Goal: Participate in discussion: Engage in conversation with other users on a specific topic

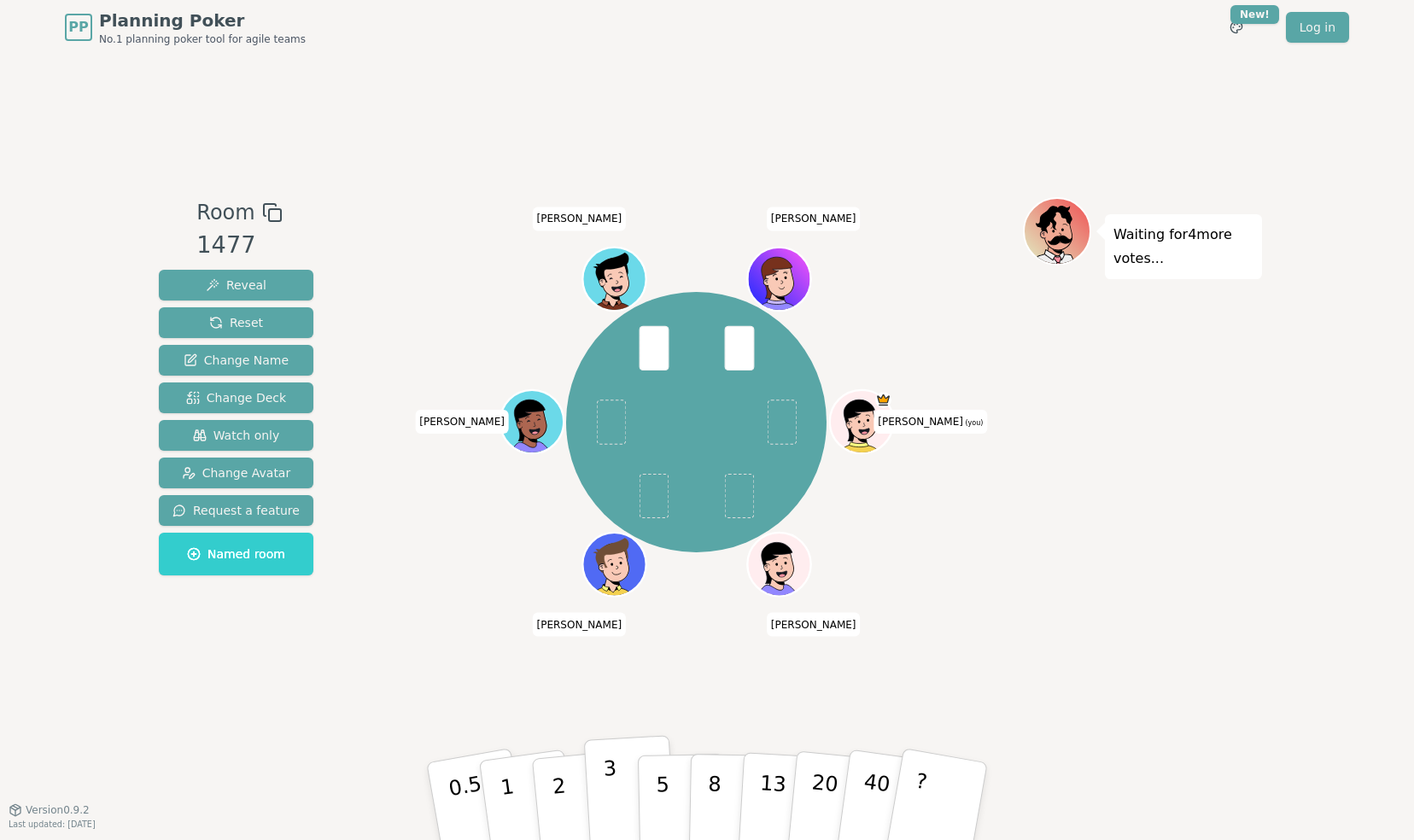
click at [602, 807] on button "3" at bounding box center [631, 802] width 93 height 133
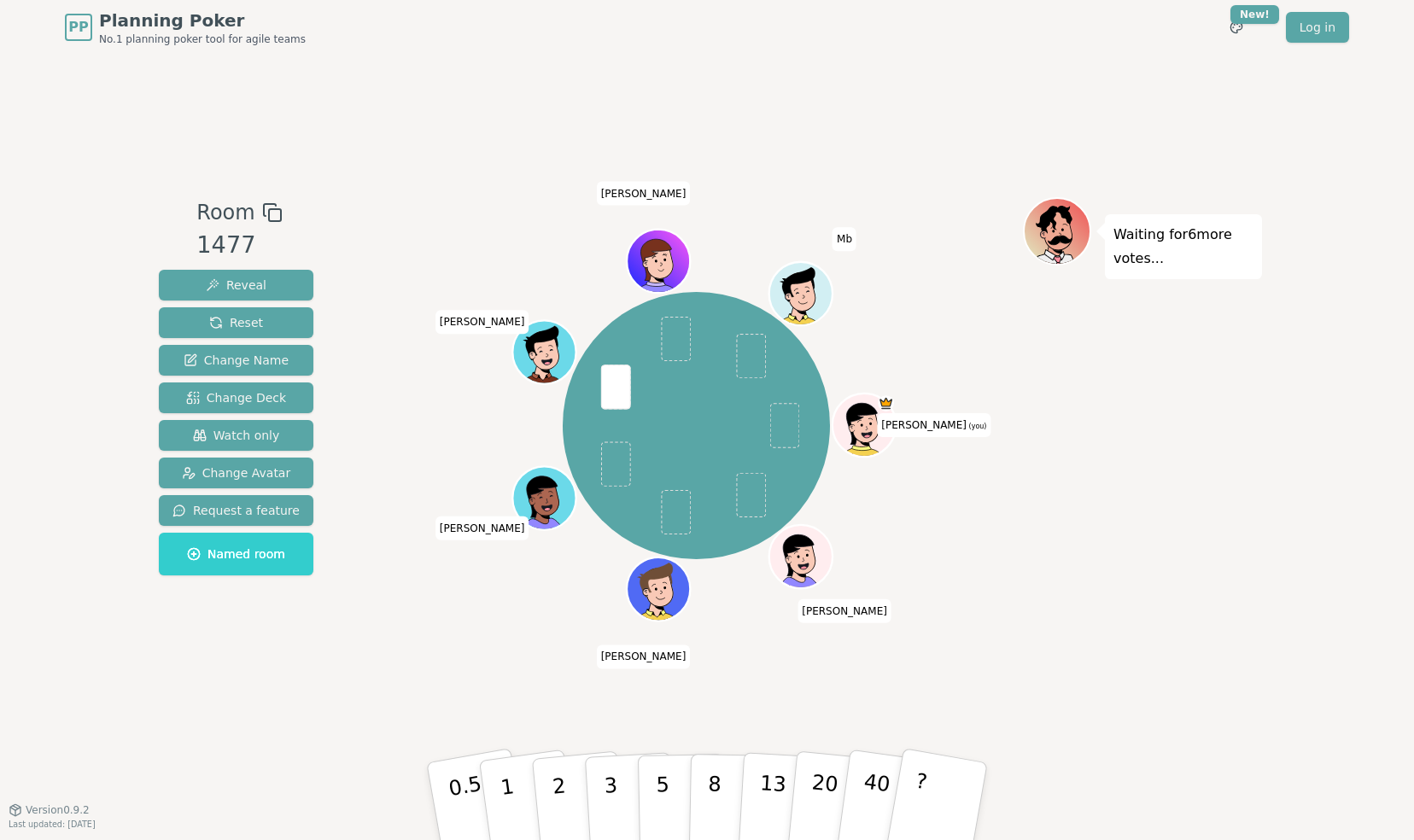
click at [664, 67] on div "Room 1477 Reveal Reset Change Name Change Deck Watch only Change Avatar Request…" at bounding box center [707, 432] width 1110 height 755
click at [400, 570] on div "[PERSON_NAME] (you) [PERSON_NAME] Gianfranco [PERSON_NAME] [PERSON_NAME] Mb" at bounding box center [696, 425] width 653 height 395
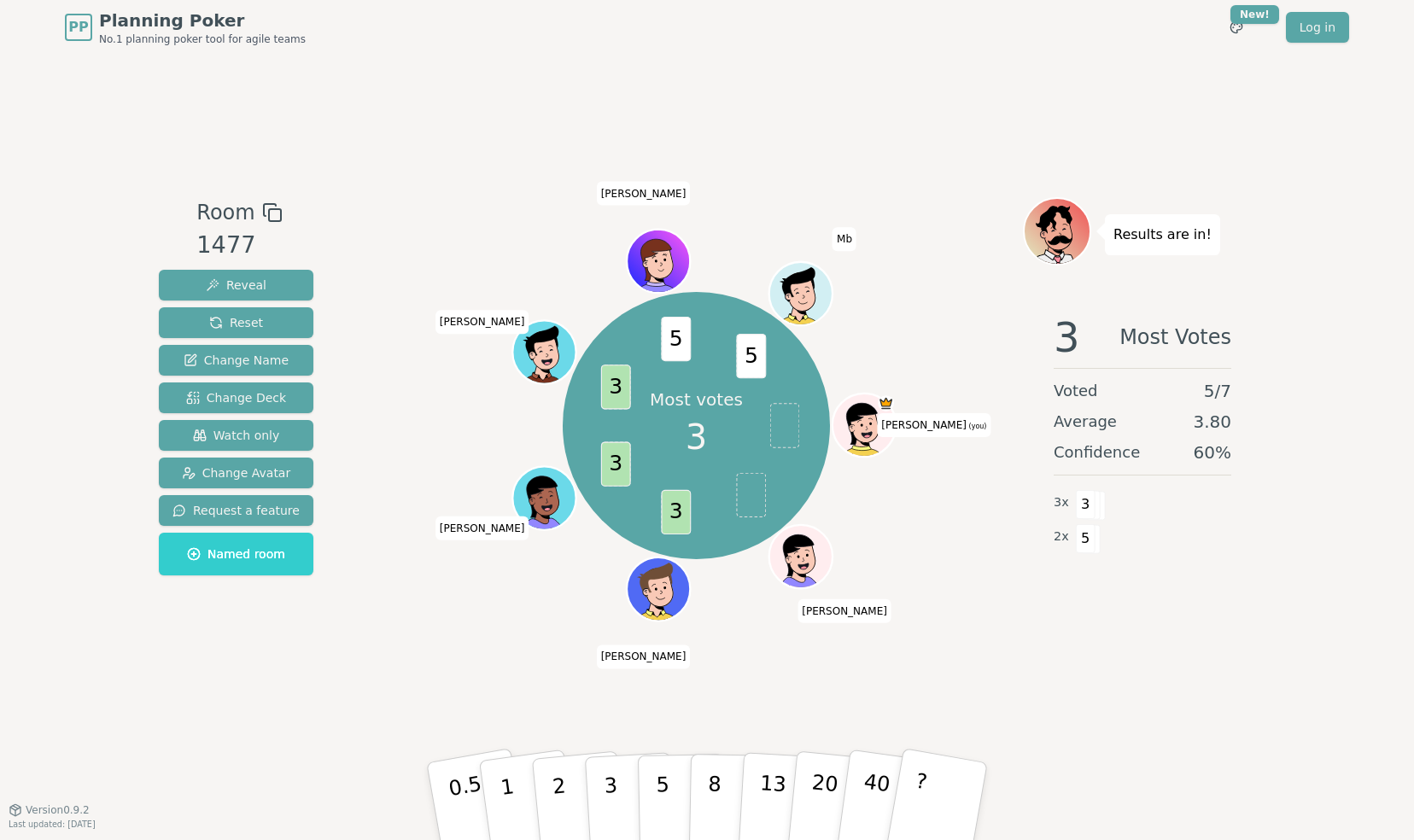
drag, startPoint x: 779, startPoint y: 258, endPoint x: 758, endPoint y: 255, distance: 21.2
click at [778, 257] on div "Most votes 3 3 3 3 5 5 [PERSON_NAME] (you) [PERSON_NAME] Gianfranco [PERSON_NAM…" at bounding box center [696, 425] width 653 height 395
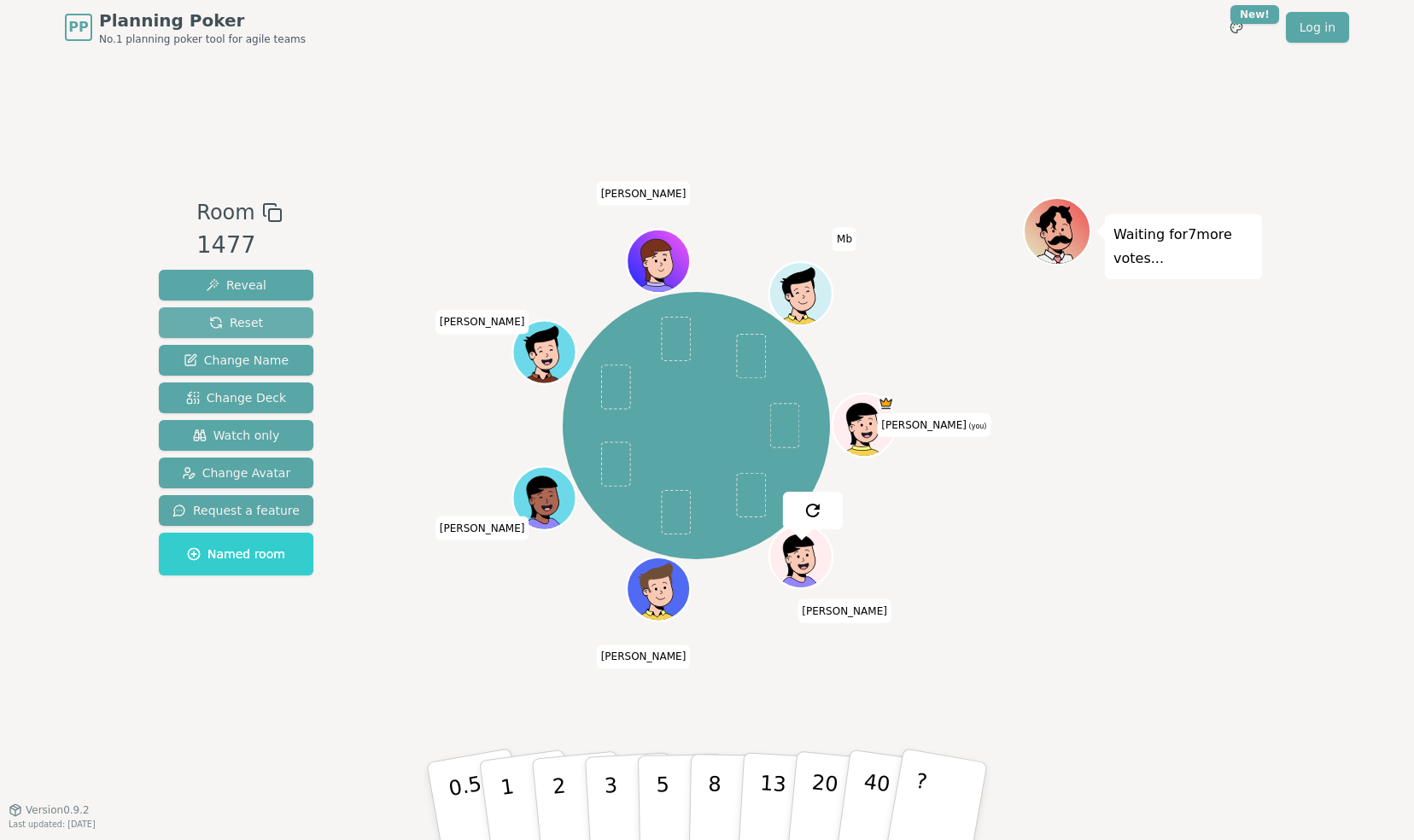
click at [209, 327] on span "Reset" at bounding box center [236, 323] width 54 height 17
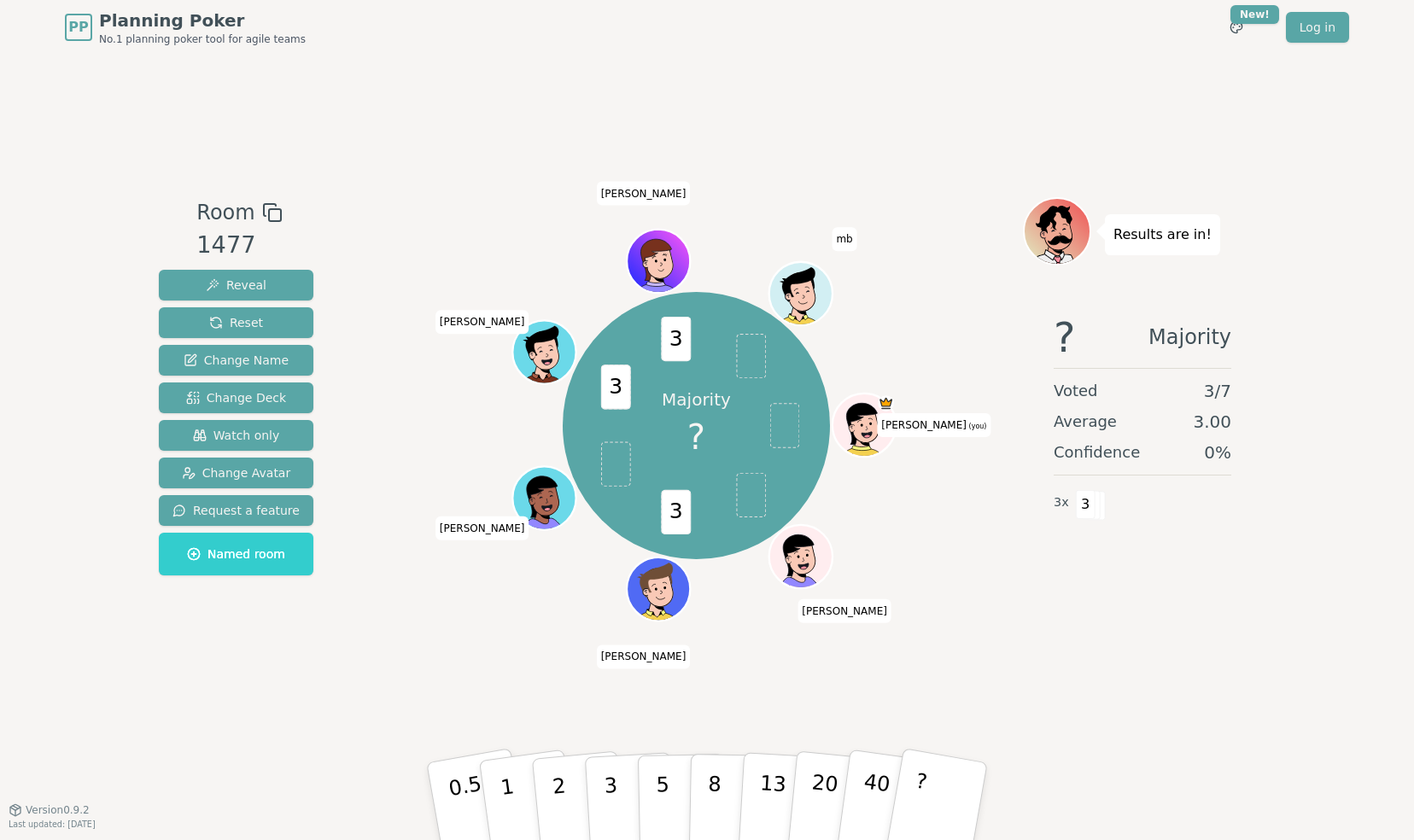
click at [758, 51] on div "PP Planning Poker No.1 planning poker tool for agile teams Toggle theme New! Lo…" at bounding box center [707, 27] width 1284 height 55
click at [1042, 65] on div "Room 1477 Reveal Reset Change Name Change Deck Watch only Change Avatar Request…" at bounding box center [707, 432] width 1110 height 755
click at [1044, 63] on div "Room 1477 Reveal Reset Change Name Change Deck Watch only Change Avatar Request…" at bounding box center [707, 432] width 1110 height 755
click at [1104, 63] on div "Room 1477 Reveal Reset Change Name Change Deck Watch only Change Avatar Request…" at bounding box center [707, 432] width 1110 height 755
click at [921, 53] on div "PP Planning Poker No.1 planning poker tool for agile teams Toggle theme New! Lo…" at bounding box center [707, 27] width 1284 height 55
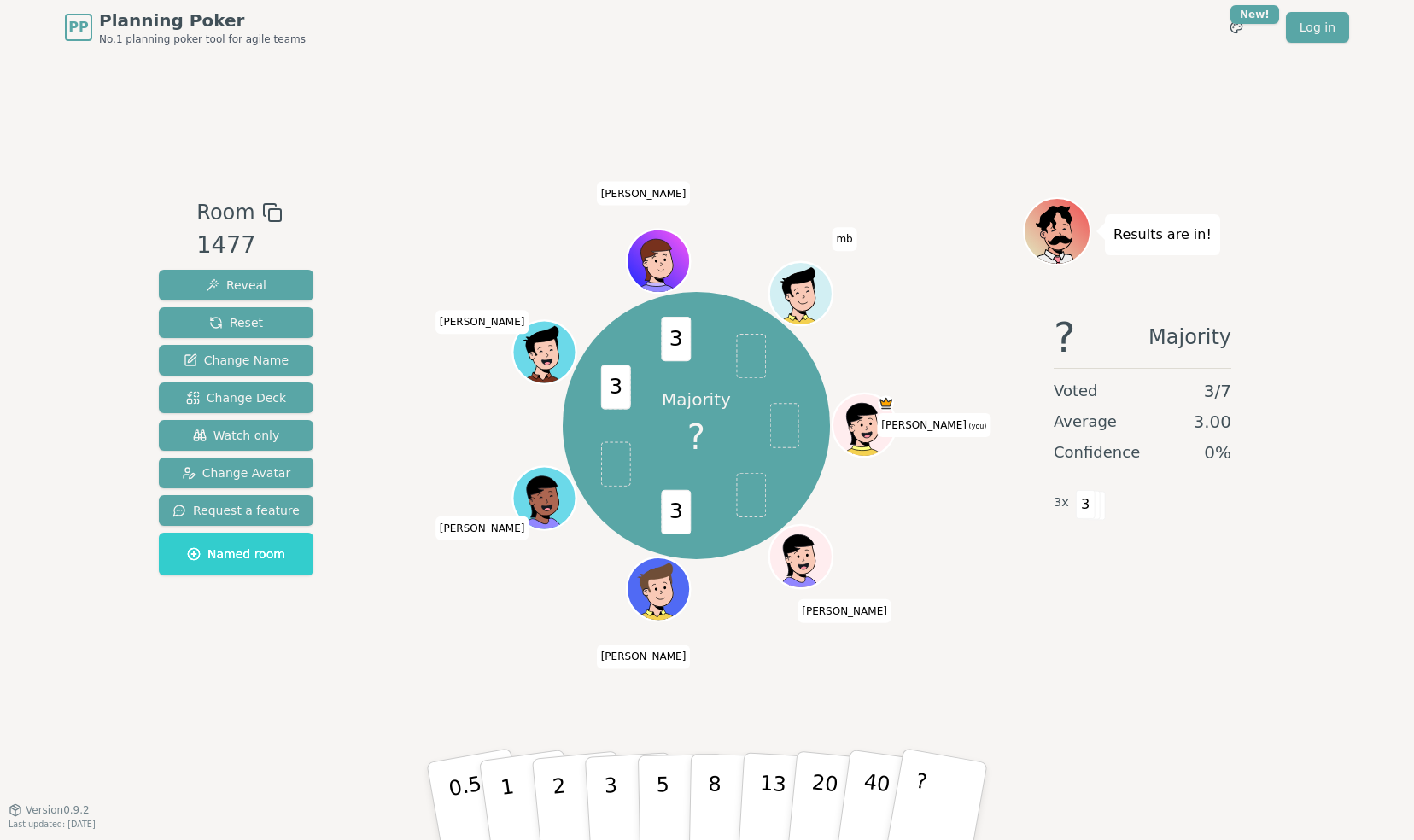
click at [917, 71] on div "Room 1477 Reveal Reset Change Name Change Deck Watch only Change Avatar Request…" at bounding box center [707, 432] width 1110 height 755
click at [1138, 128] on div "Room 1477 Reveal Reset Change Name Change Deck Watch only Change Avatar Request…" at bounding box center [707, 432] width 1110 height 755
